Goal: Information Seeking & Learning: Get advice/opinions

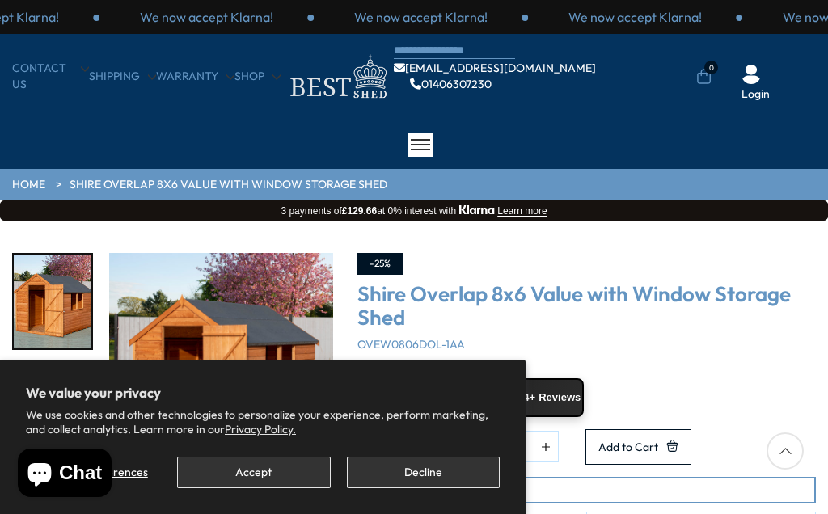
click at [257, 475] on button "Accept" at bounding box center [253, 473] width 153 height 32
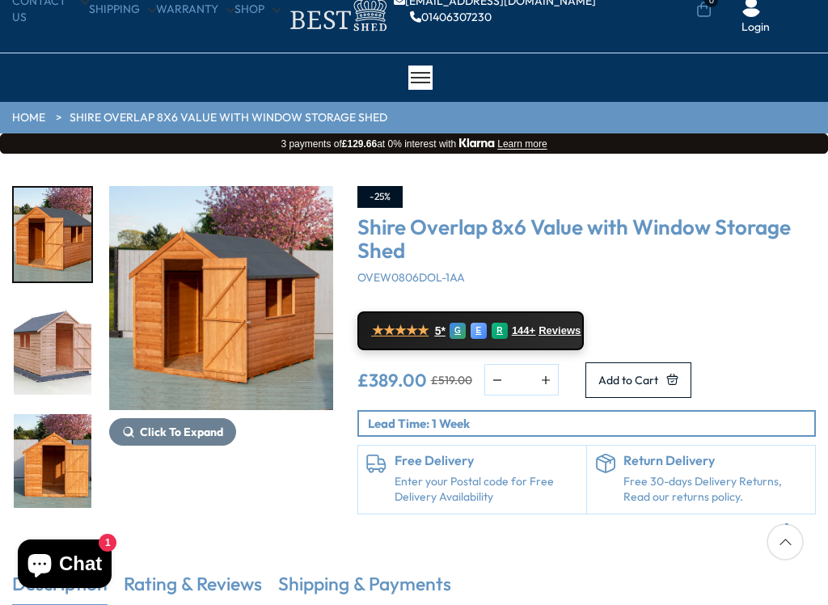
scroll to position [91, 0]
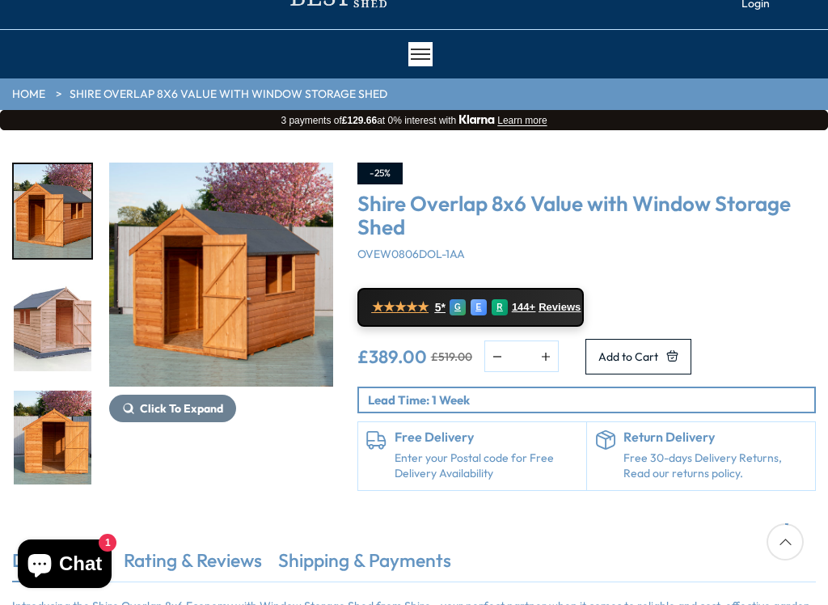
click at [56, 390] on img "3 / 12" at bounding box center [53, 437] width 78 height 94
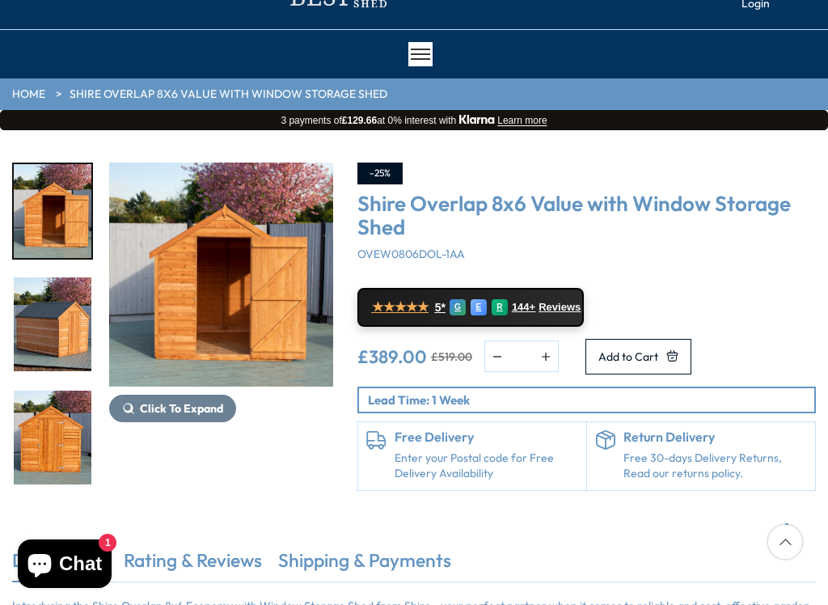
click at [48, 310] on img "4 / 12" at bounding box center [53, 324] width 78 height 94
click at [41, 390] on img "5 / 12" at bounding box center [53, 437] width 78 height 94
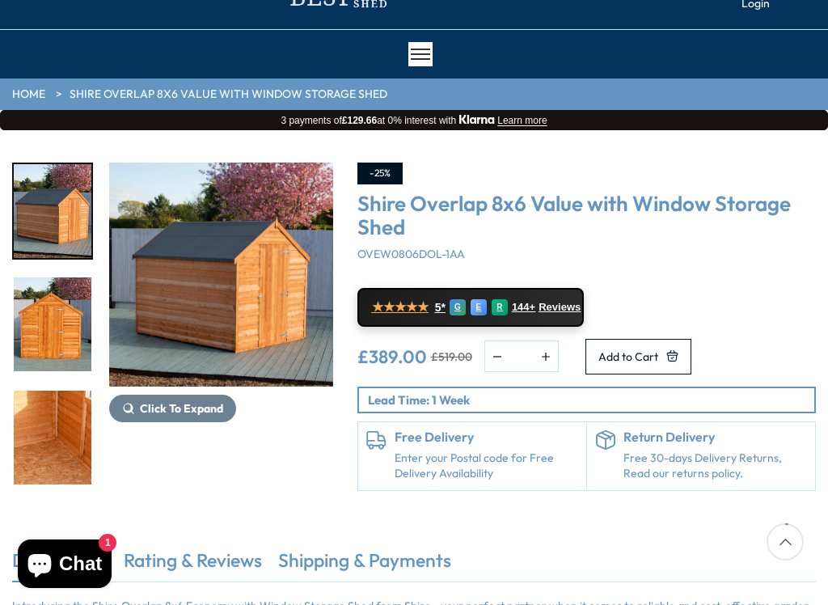
click at [45, 390] on img "6 / 12" at bounding box center [53, 437] width 78 height 94
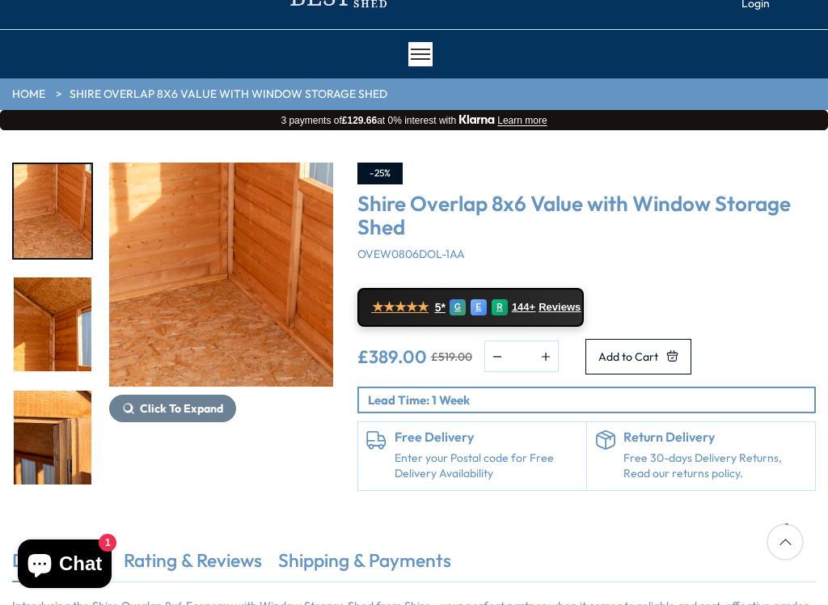
click at [48, 318] on img "7 / 12" at bounding box center [53, 324] width 78 height 94
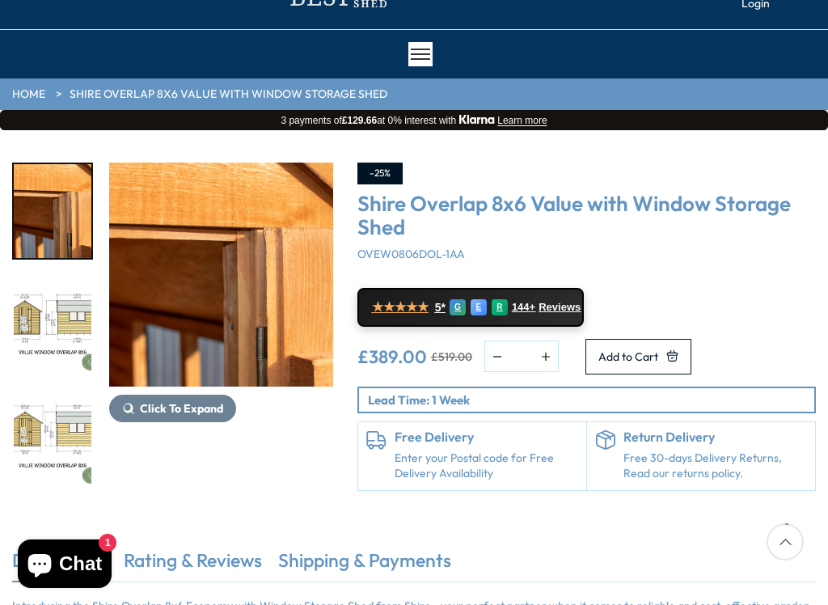
click at [38, 324] on img "9 / 12" at bounding box center [53, 324] width 78 height 94
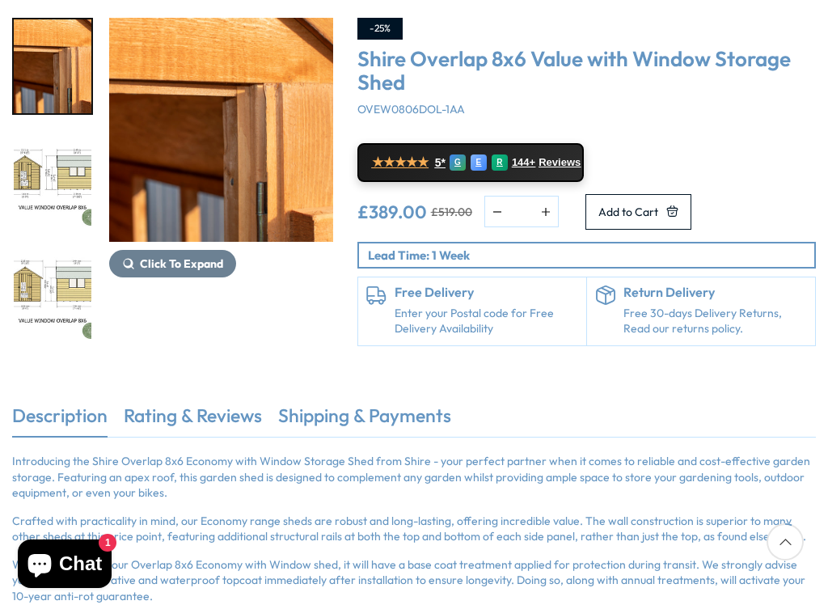
scroll to position [234, 0]
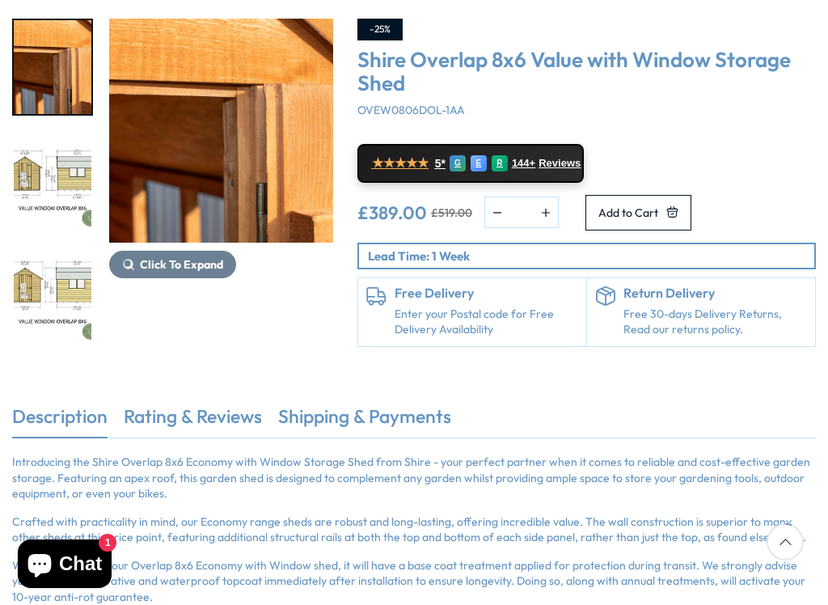
click at [197, 431] on link "Rating & Reviews" at bounding box center [193, 420] width 138 height 34
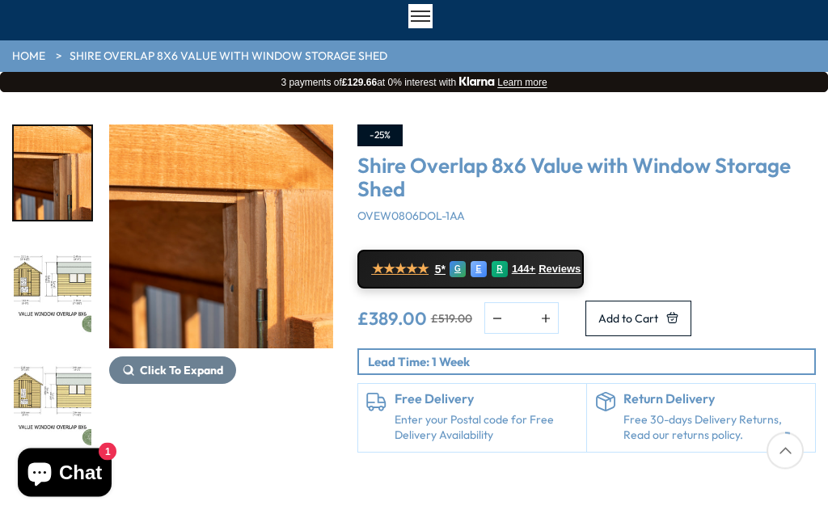
scroll to position [129, 0]
click at [409, 269] on span "★★★★★" at bounding box center [400, 268] width 57 height 15
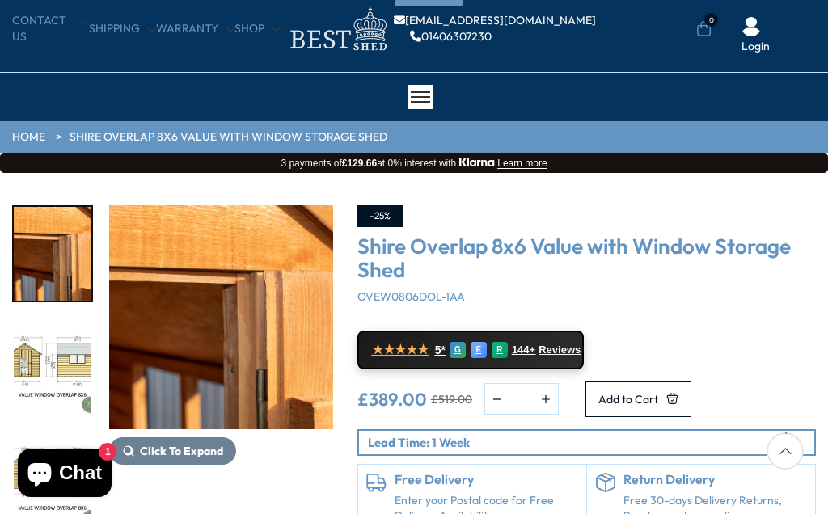
scroll to position [46, 0]
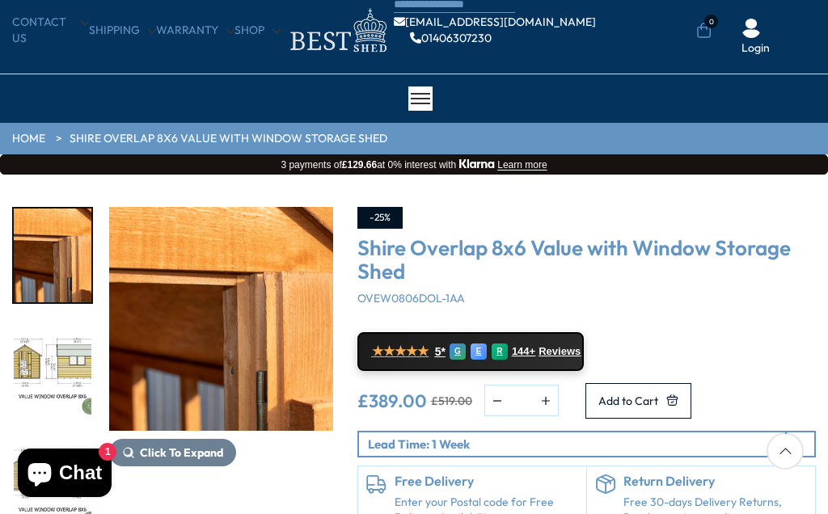
click at [40, 258] on img "8 / 12" at bounding box center [53, 256] width 78 height 94
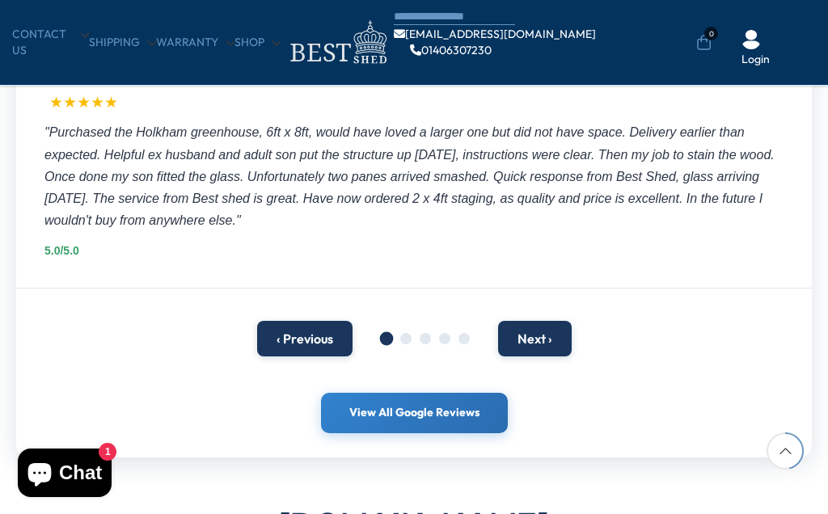
scroll to position [1033, 0]
